Goal: Transaction & Acquisition: Purchase product/service

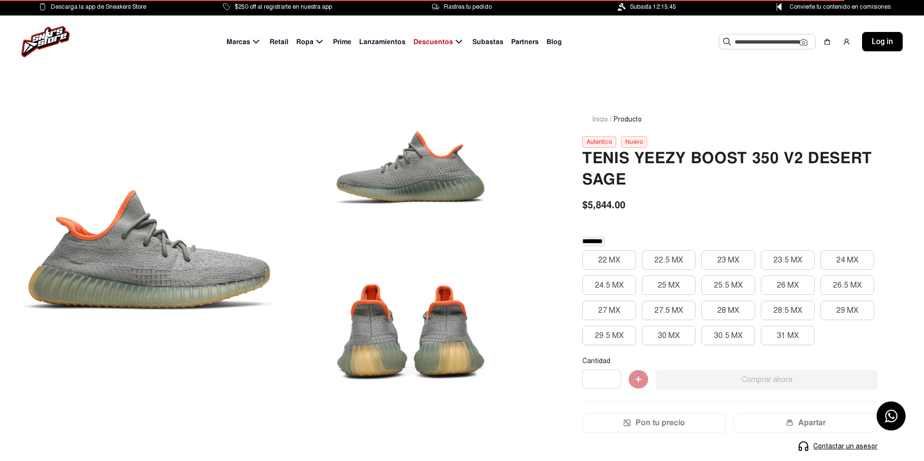
click at [184, 283] on div at bounding box center [148, 249] width 251 height 317
click at [409, 179] on div at bounding box center [410, 167] width 251 height 153
